Goal: Navigation & Orientation: Find specific page/section

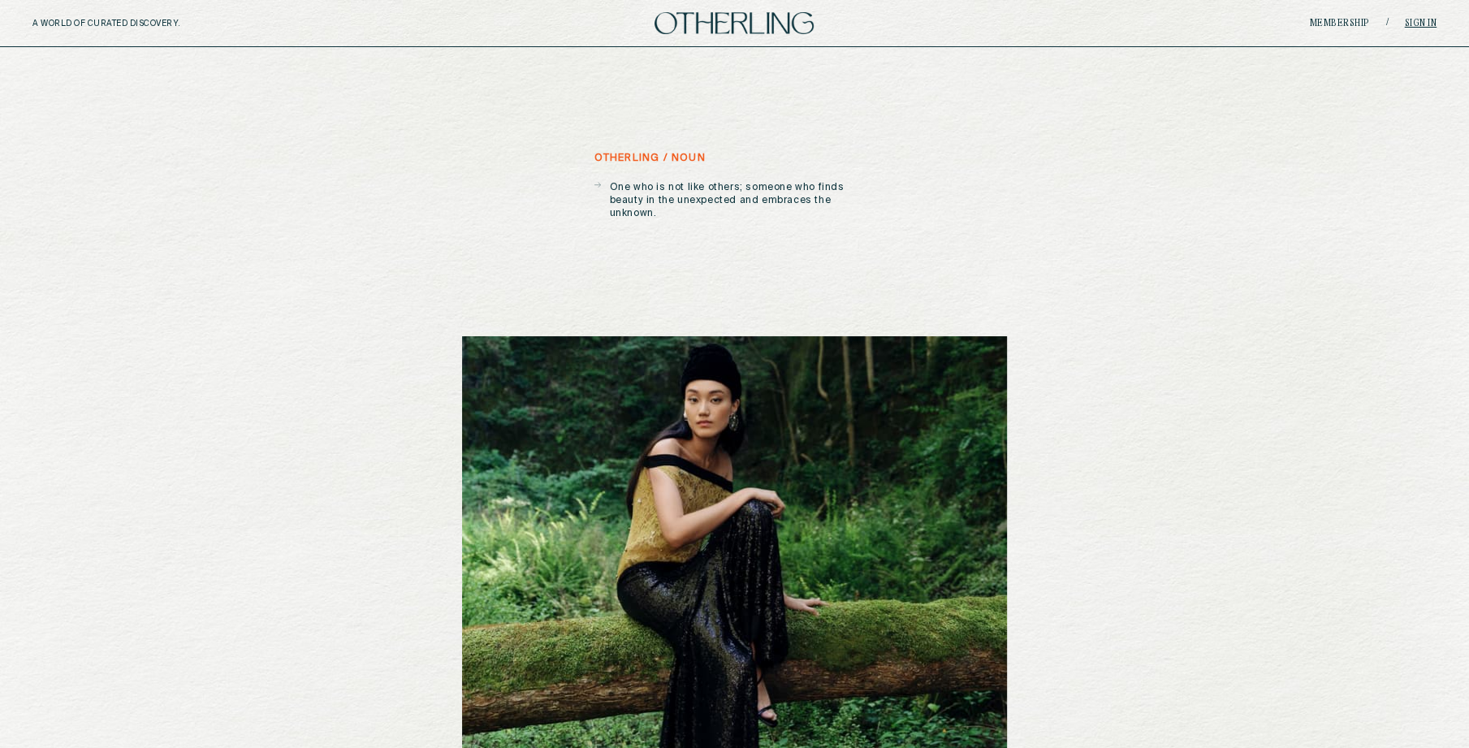
click at [1411, 23] on link "Sign in" at bounding box center [1420, 24] width 32 height 10
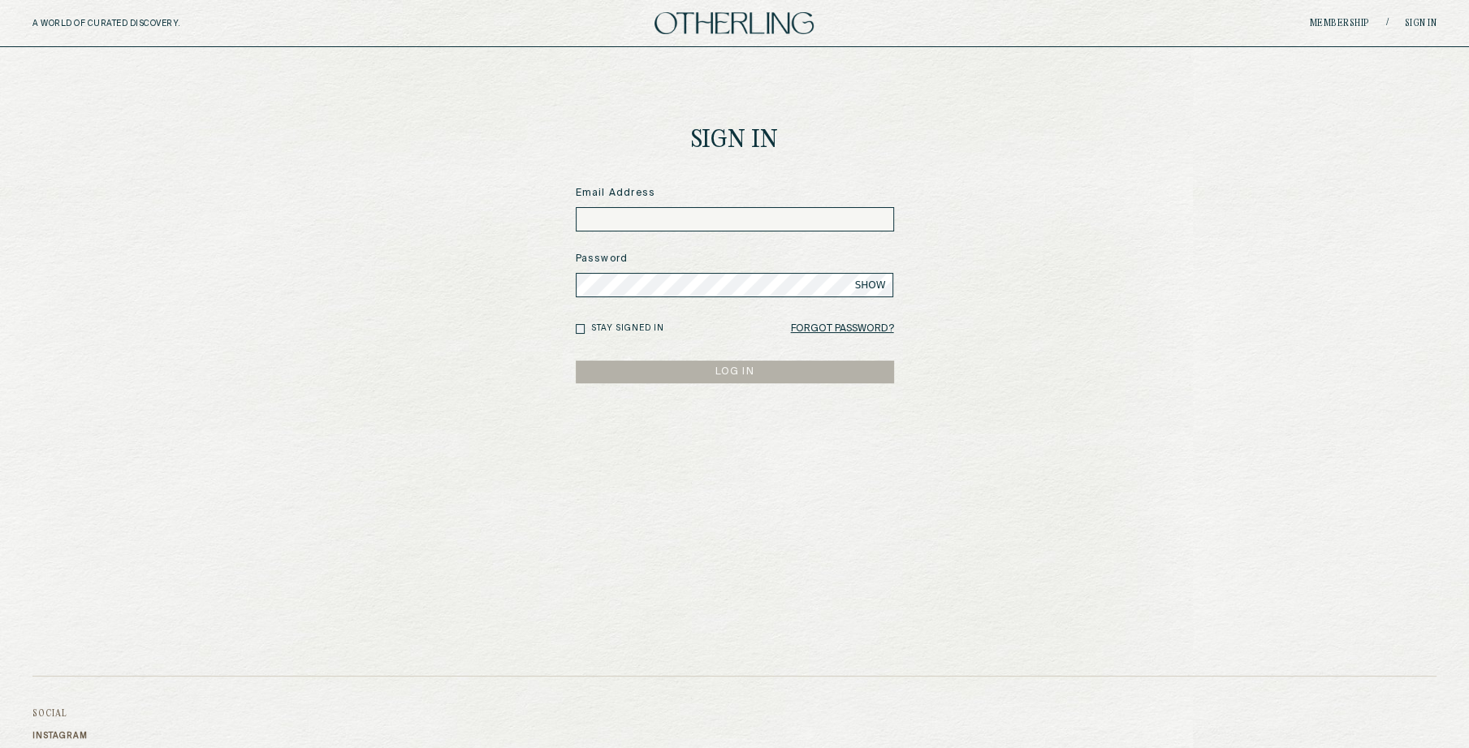
type input "**********"
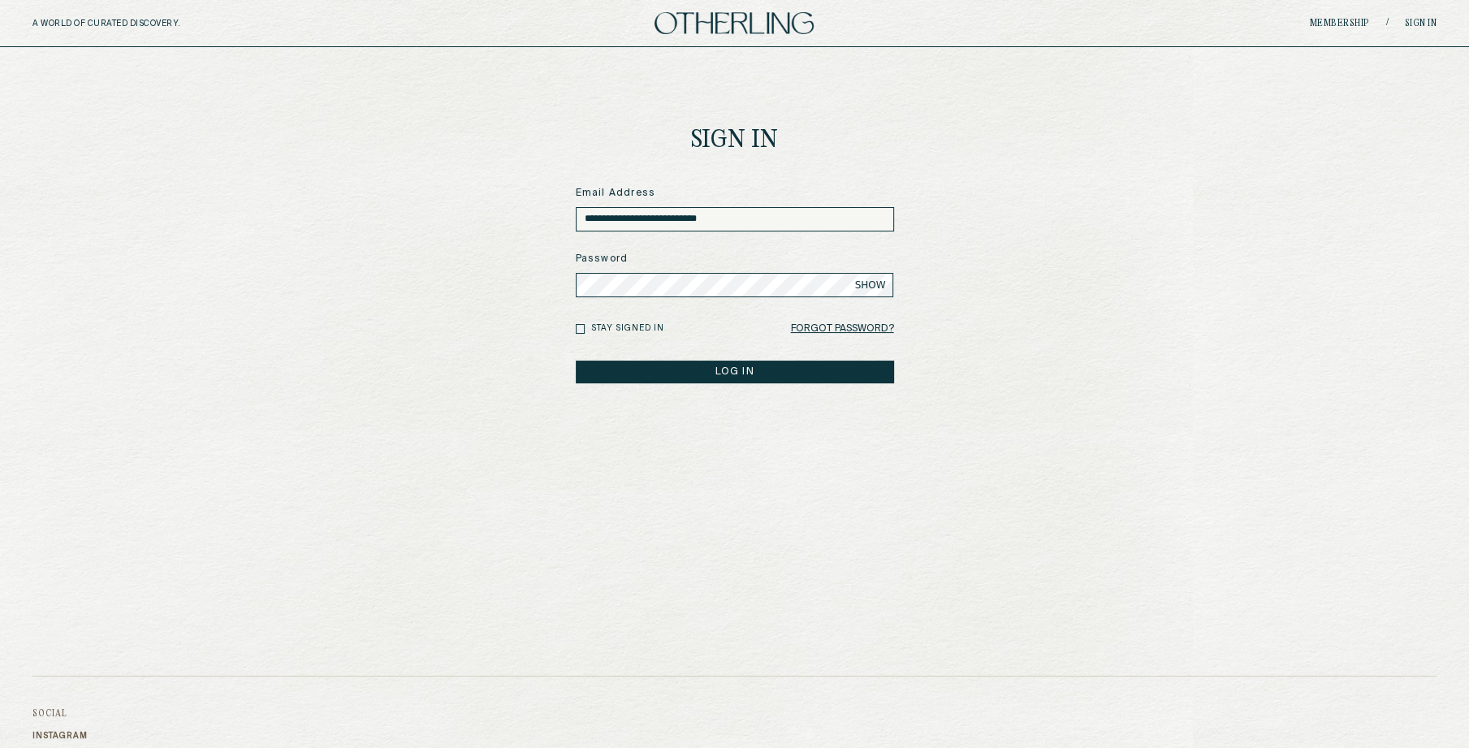
click at [669, 370] on button "LOG IN" at bounding box center [735, 372] width 318 height 23
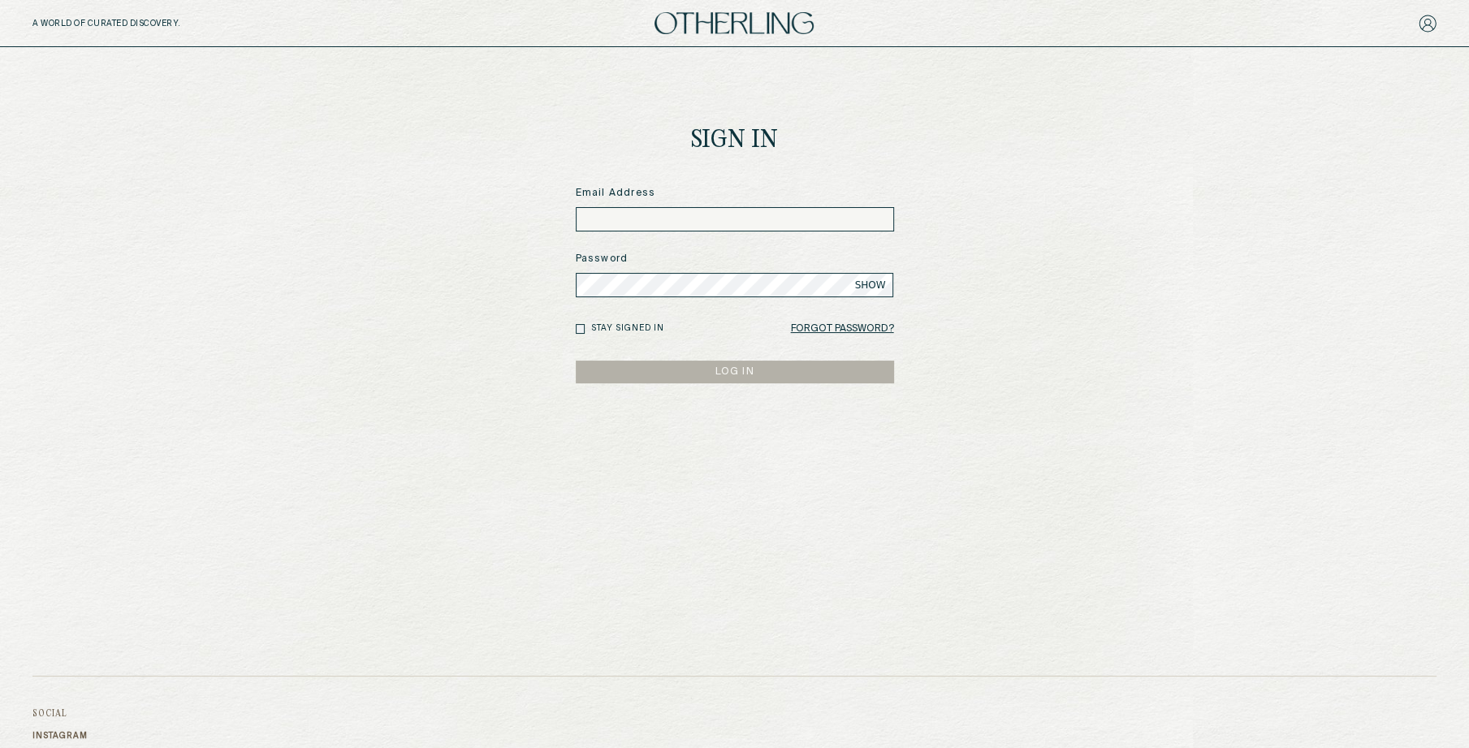
click at [720, 201] on div "Email Address" at bounding box center [735, 208] width 318 height 45
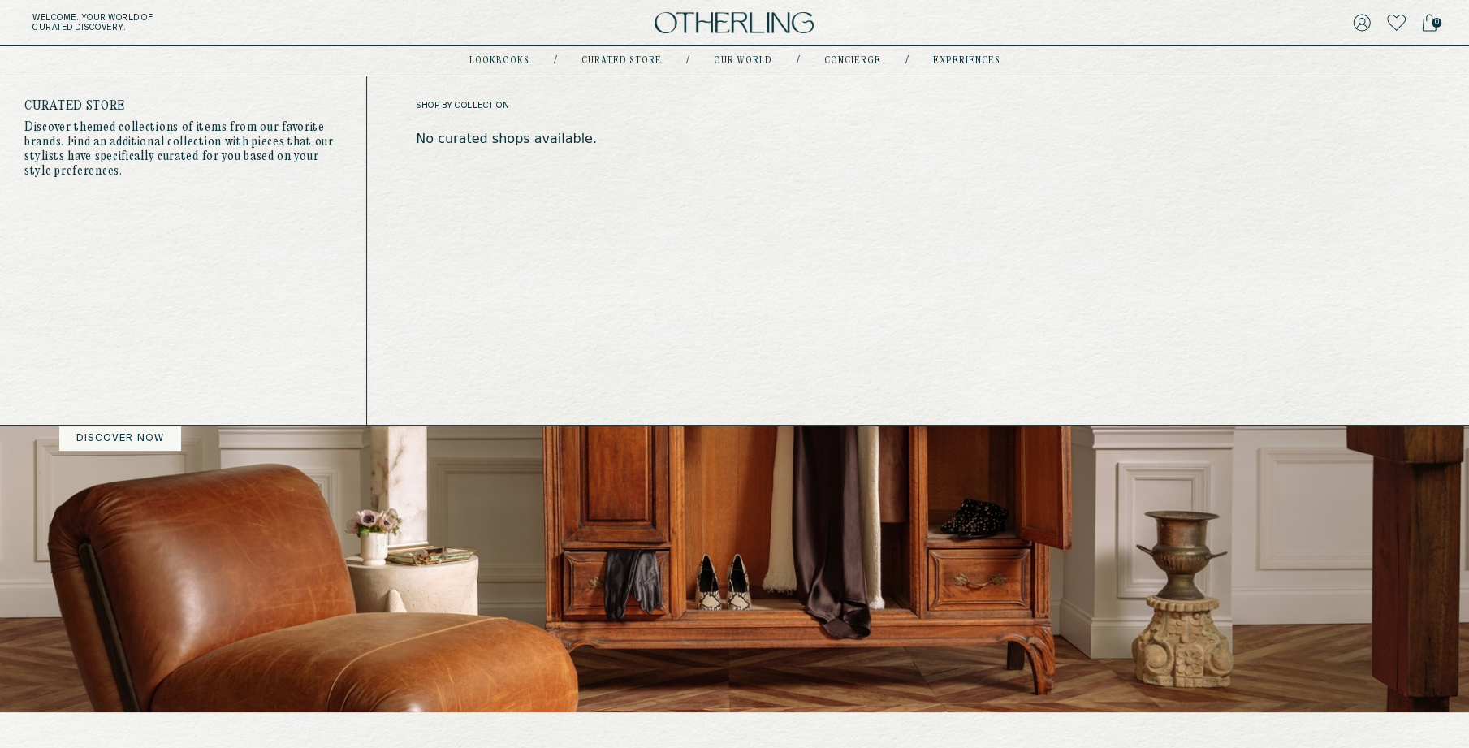
click at [614, 61] on link "Curated store" at bounding box center [621, 61] width 80 height 8
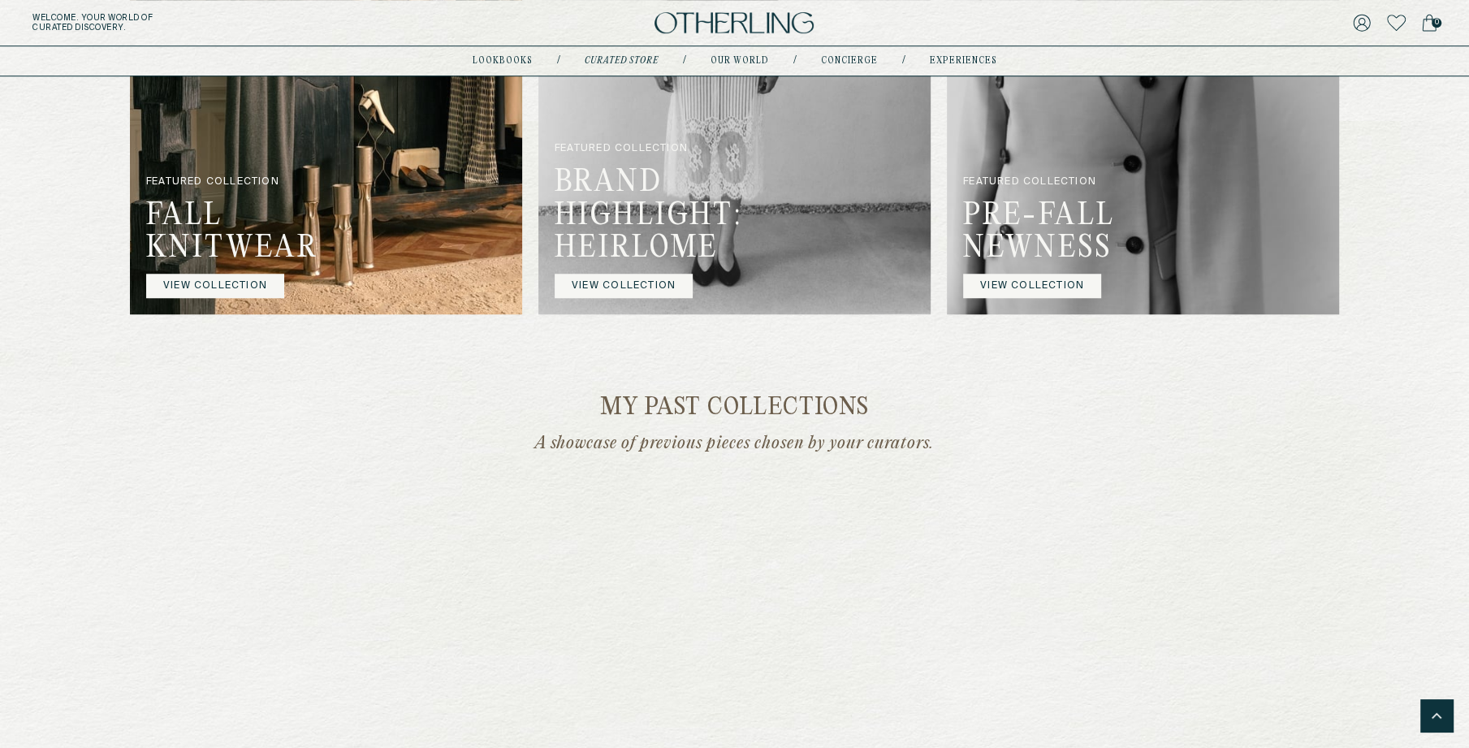
scroll to position [1190, 0]
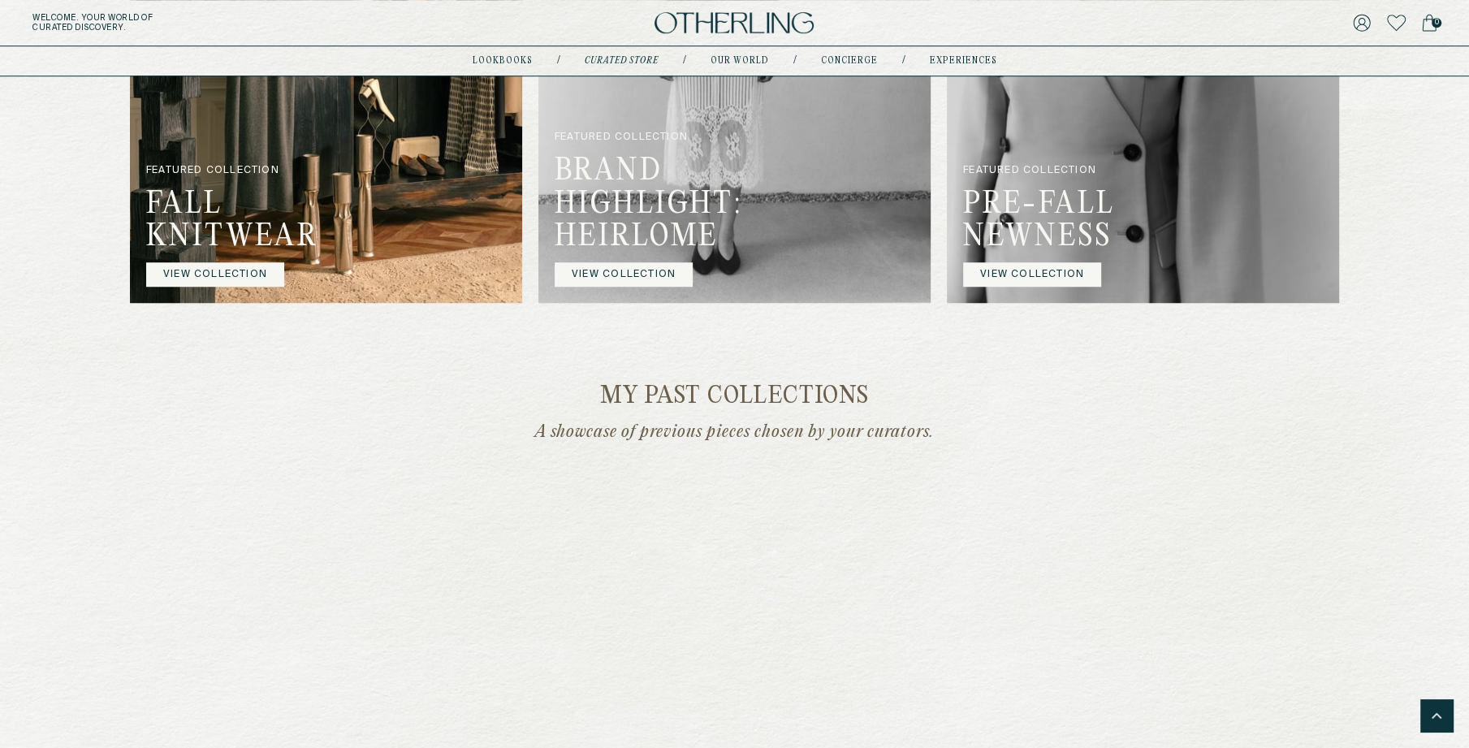
click at [692, 303] on img at bounding box center [734, 35] width 392 height 535
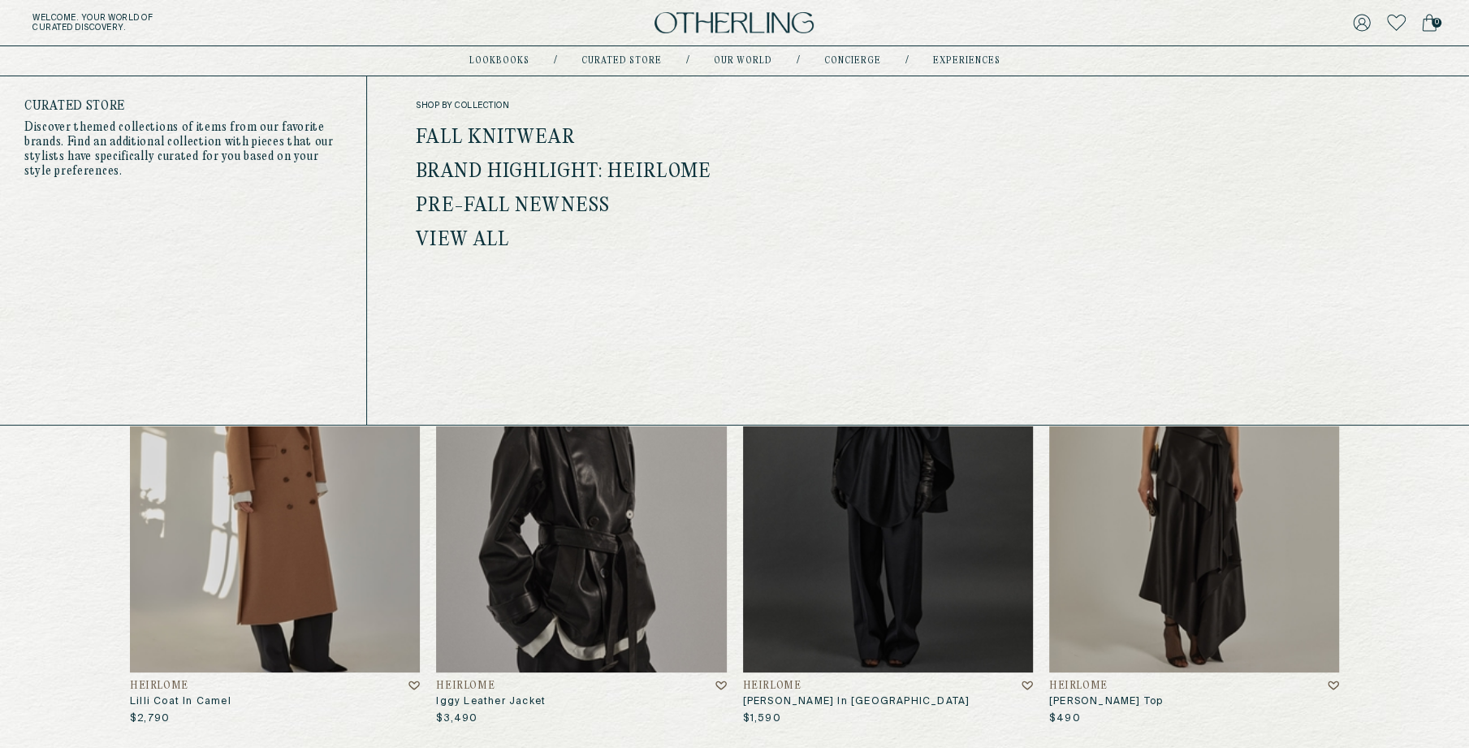
click at [520, 209] on link "Pre-Fall Newness" at bounding box center [513, 206] width 194 height 21
